Goal: Information Seeking & Learning: Learn about a topic

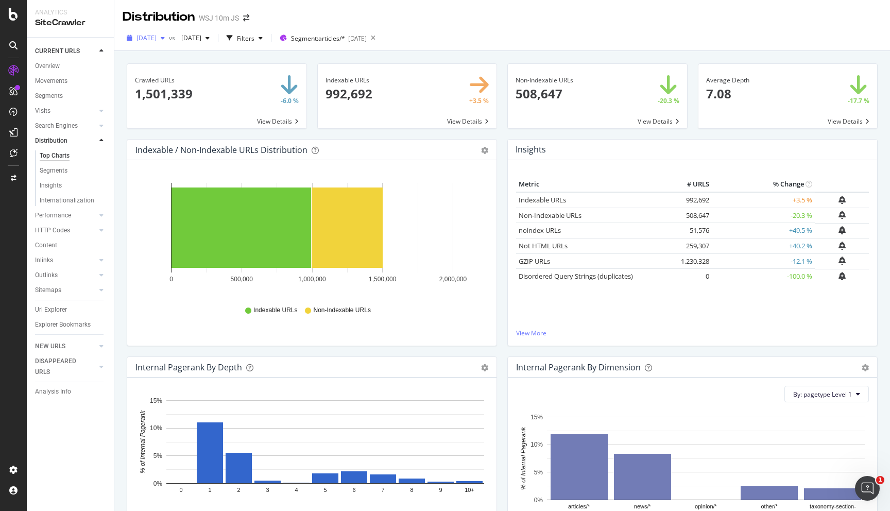
click at [169, 36] on div "button" at bounding box center [162, 38] width 12 height 6
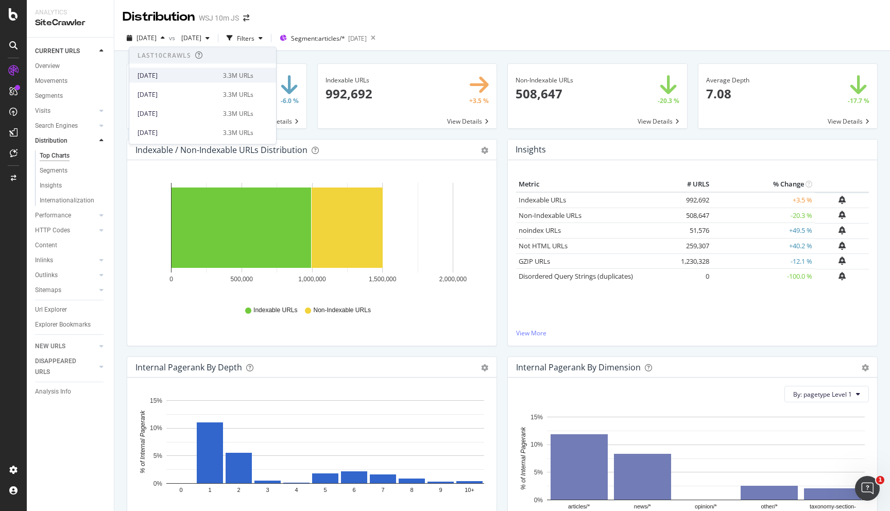
click at [253, 79] on div "3.3M URLs" at bounding box center [238, 75] width 30 height 9
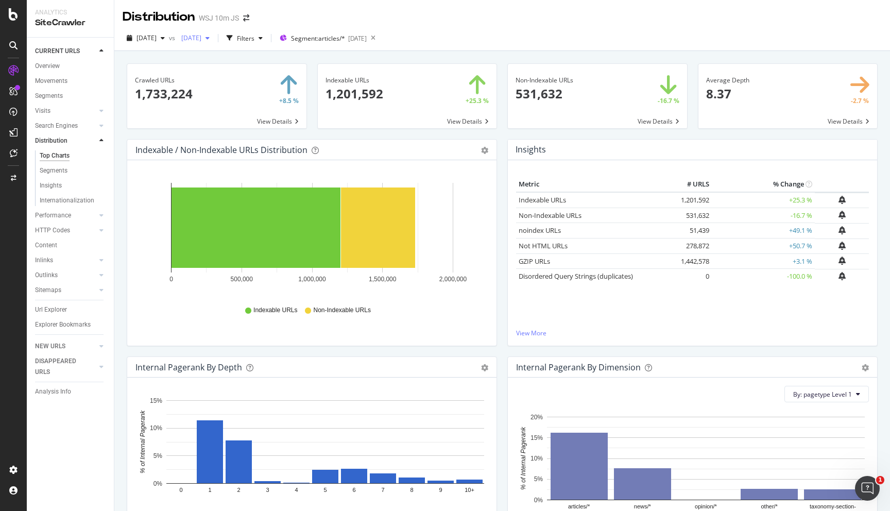
click at [201, 40] on span "[DATE]" at bounding box center [189, 37] width 24 height 9
click at [237, 42] on div "button" at bounding box center [229, 38] width 14 height 14
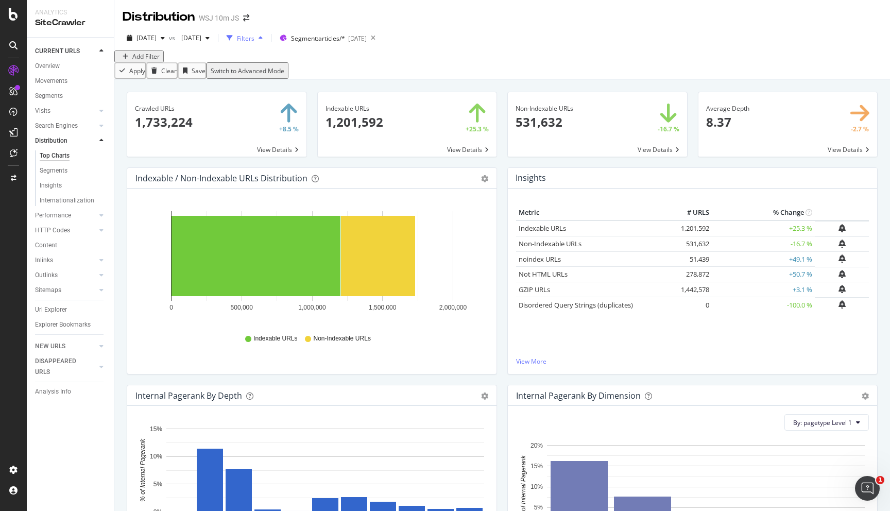
click at [237, 42] on div "button" at bounding box center [229, 38] width 14 height 14
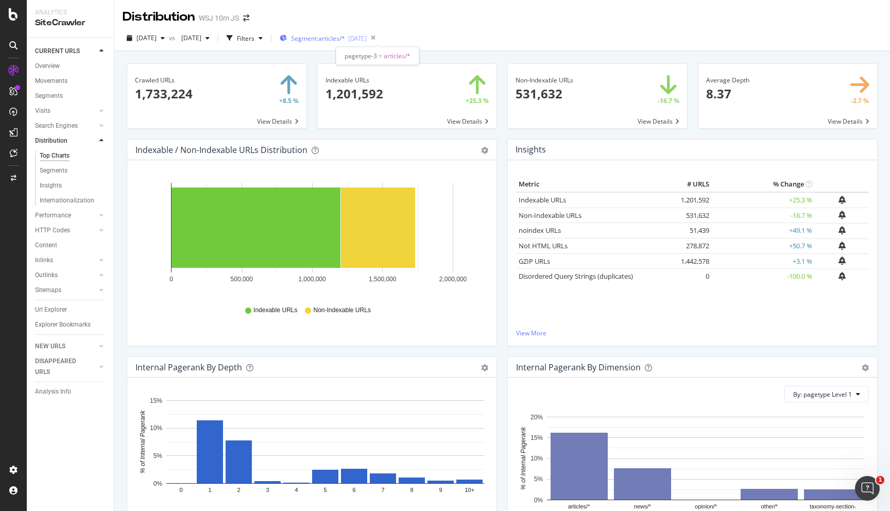
click at [345, 35] on span "Segment: articles/*" at bounding box center [318, 38] width 54 height 9
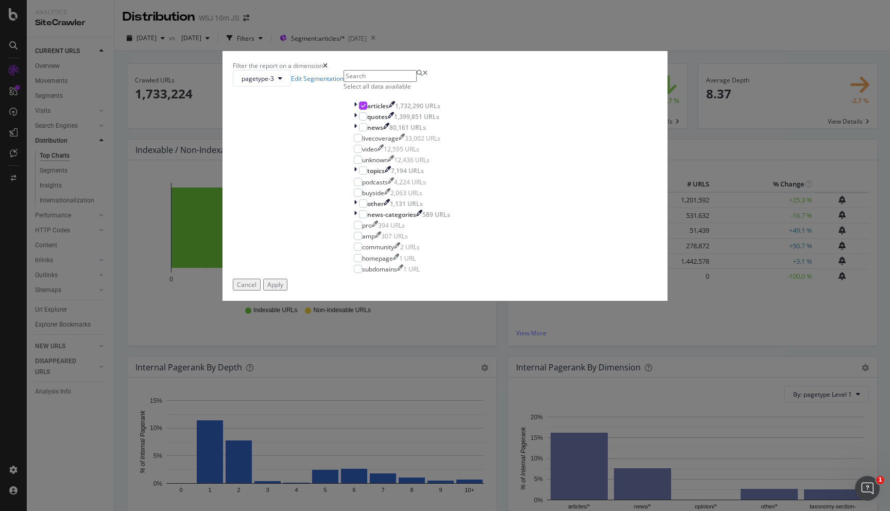
click at [327, 69] on icon "times" at bounding box center [325, 66] width 5 height 6
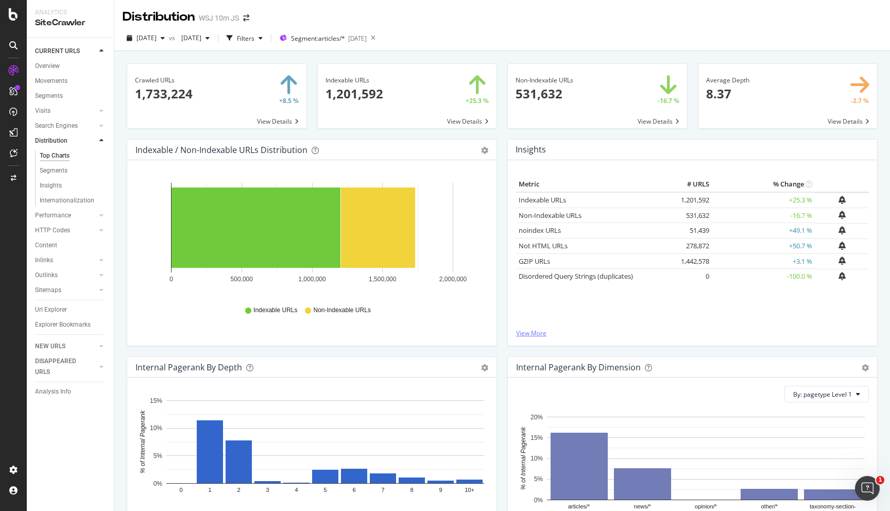
click at [544, 335] on link "View More" at bounding box center [692, 332] width 353 height 9
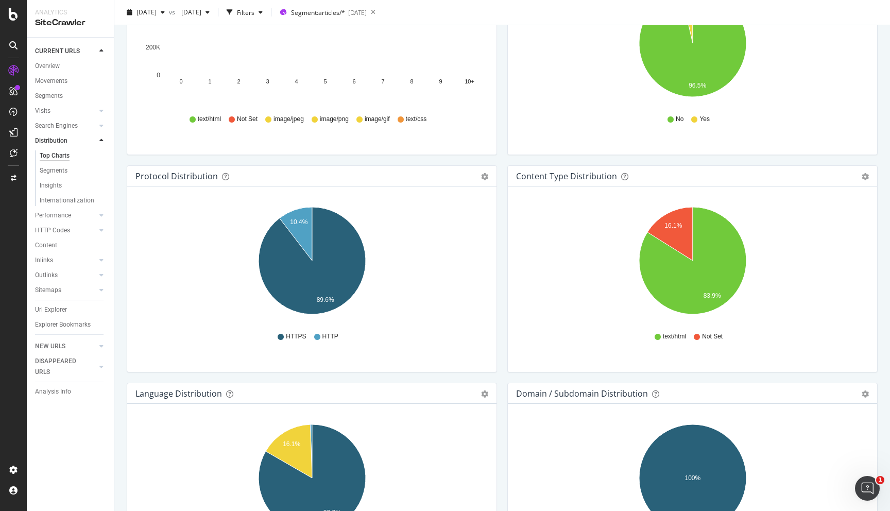
scroll to position [509, 0]
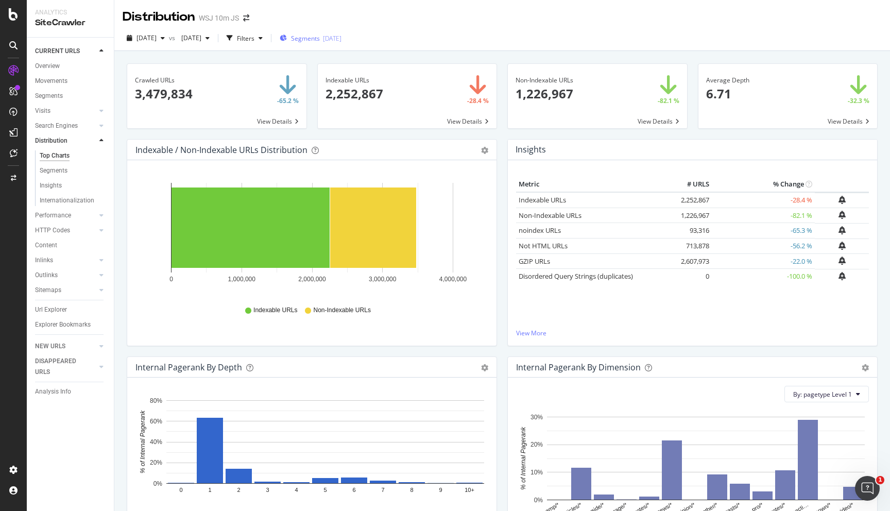
click at [320, 38] on span "Segments" at bounding box center [305, 38] width 29 height 9
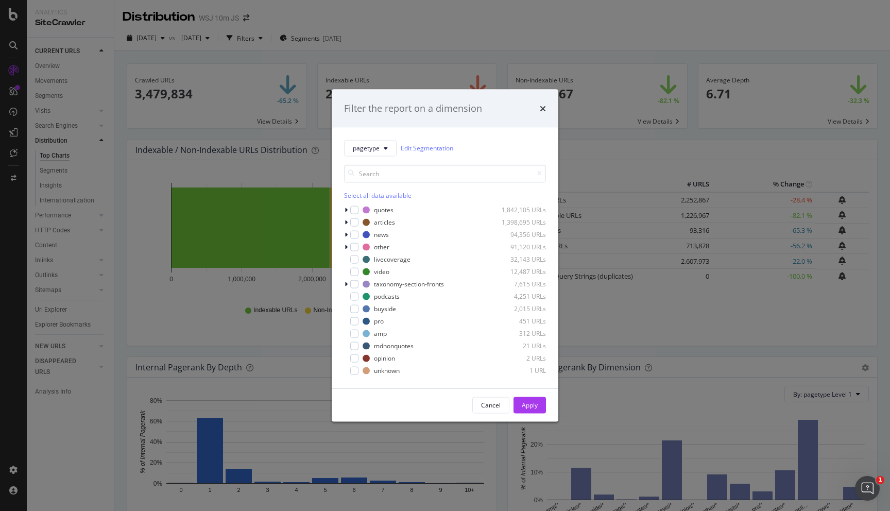
click at [476, 42] on div "Filter the report on a dimension pagetype Edit Segmentation Select all data ava…" at bounding box center [445, 255] width 890 height 511
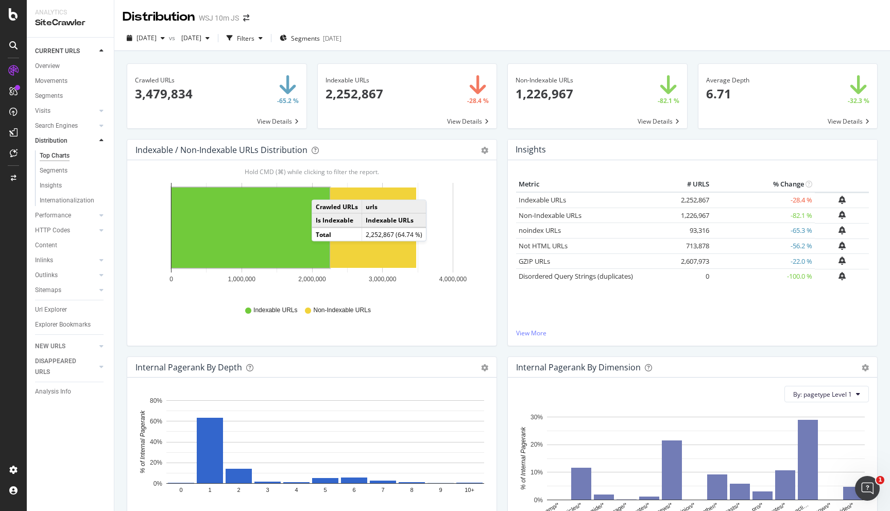
click at [263, 120] on span at bounding box center [216, 96] width 179 height 64
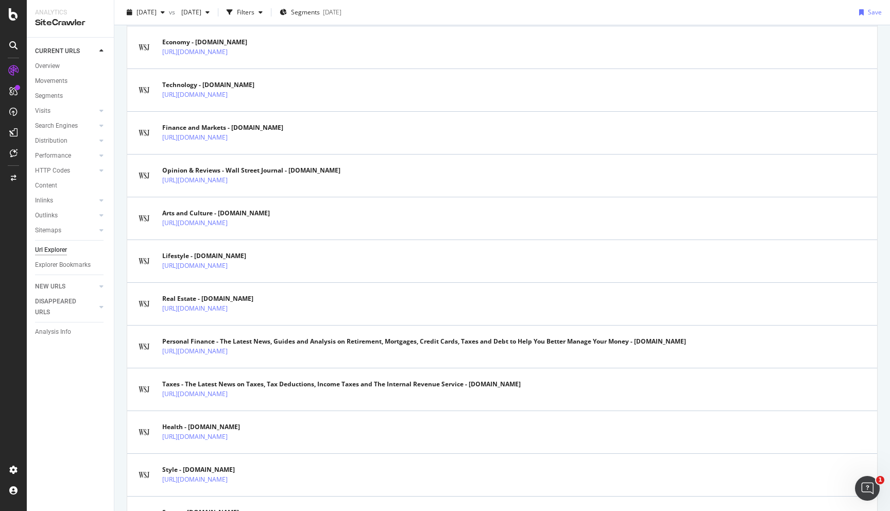
scroll to position [815, 0]
